Goal: Task Accomplishment & Management: Manage account settings

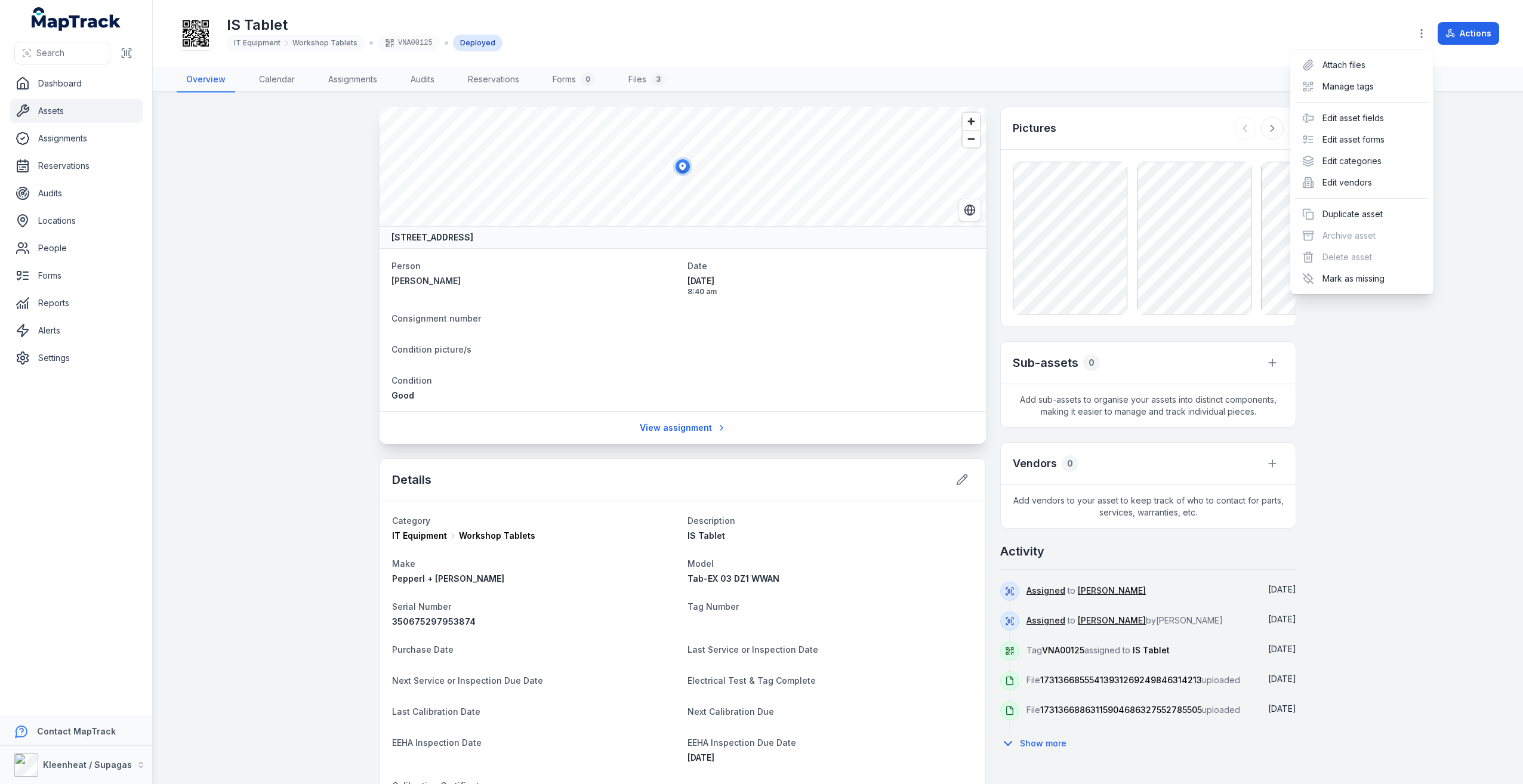
click at [694, 427] on div "Toggle Navigation IS Tablet IT Equipment Workshop Tablets VNA00125 Deployed Act…" at bounding box center [838, 392] width 1371 height 784
click at [694, 427] on link "View assignment" at bounding box center [682, 428] width 102 height 23
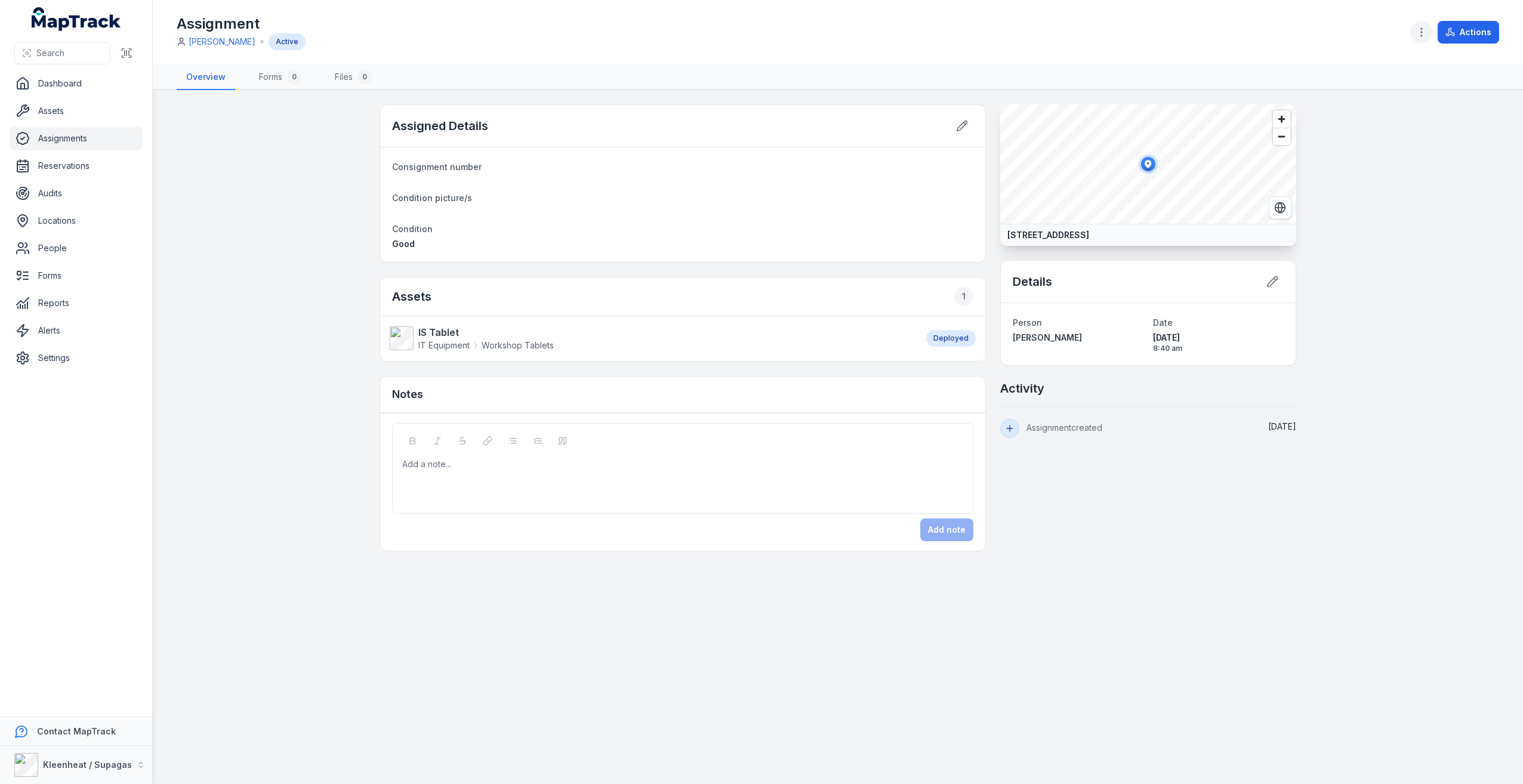
click at [1418, 34] on icon "button" at bounding box center [1422, 32] width 12 height 12
click at [1463, 30] on div "Actions" at bounding box center [1455, 32] width 89 height 23
click at [1462, 30] on button "Actions" at bounding box center [1469, 32] width 61 height 23
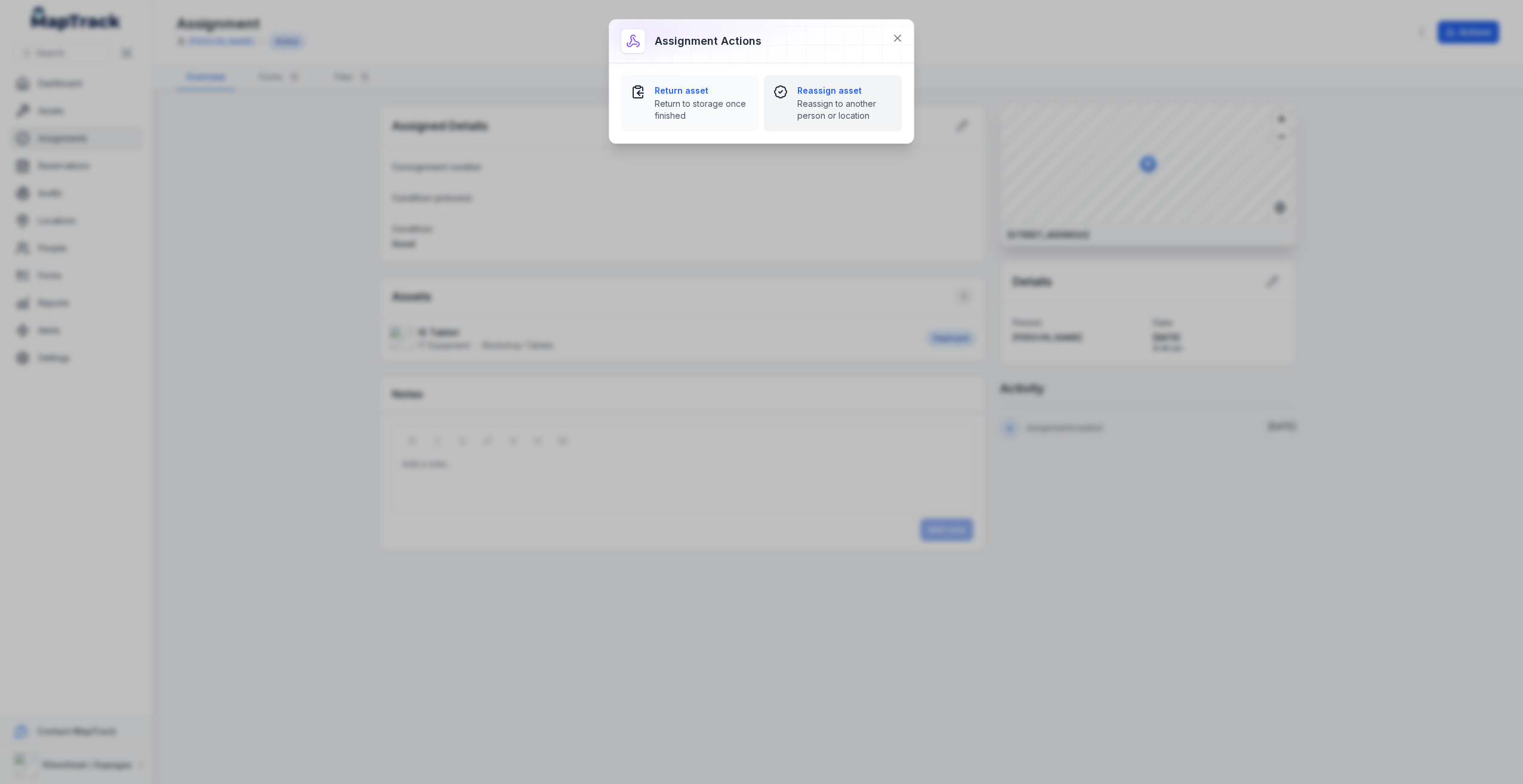
click at [830, 89] on strong "Reassign asset" at bounding box center [845, 90] width 95 height 12
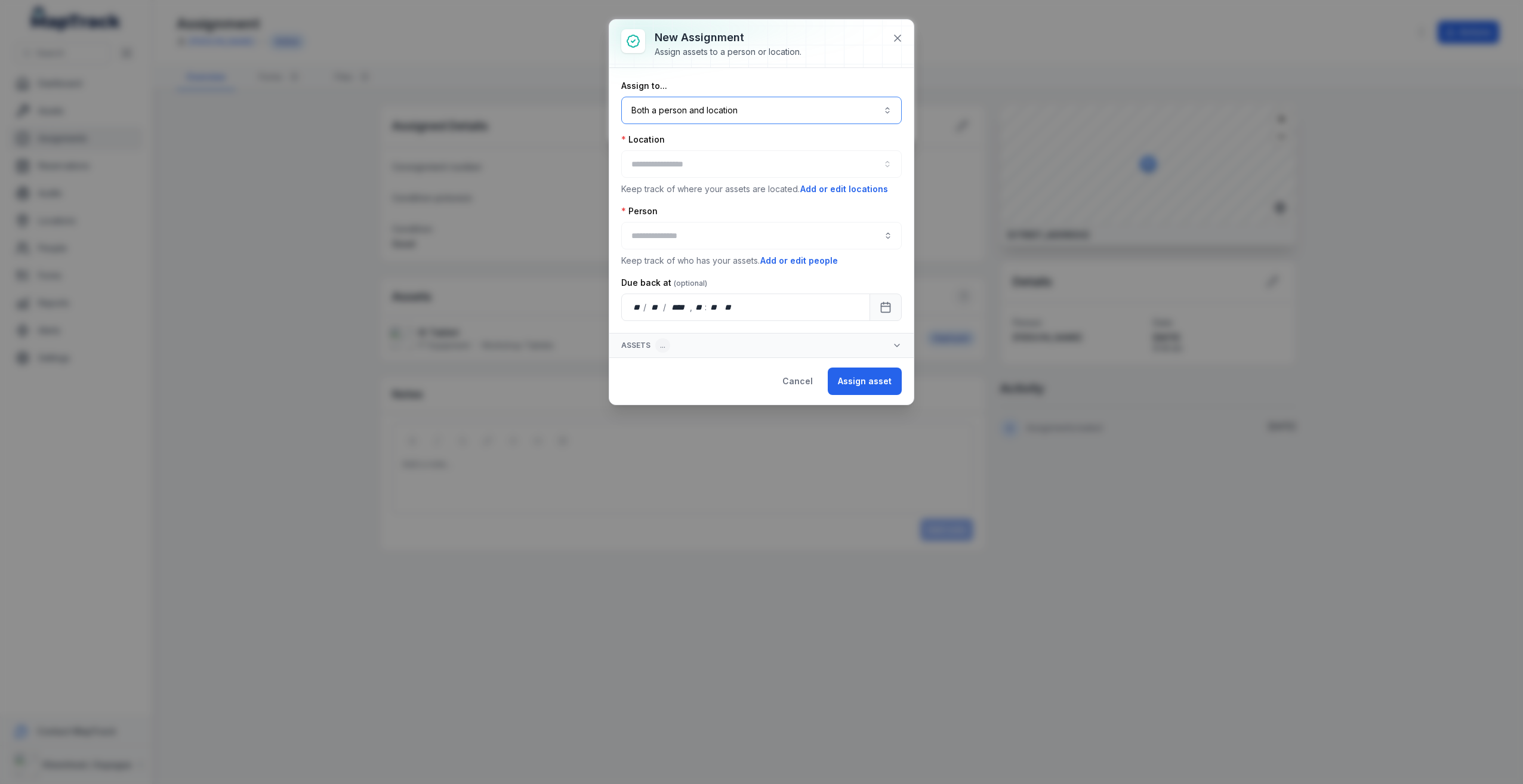
click at [748, 111] on button "Both a person and location ****" at bounding box center [762, 110] width 281 height 27
click at [710, 164] on div "A person" at bounding box center [769, 165] width 242 height 12
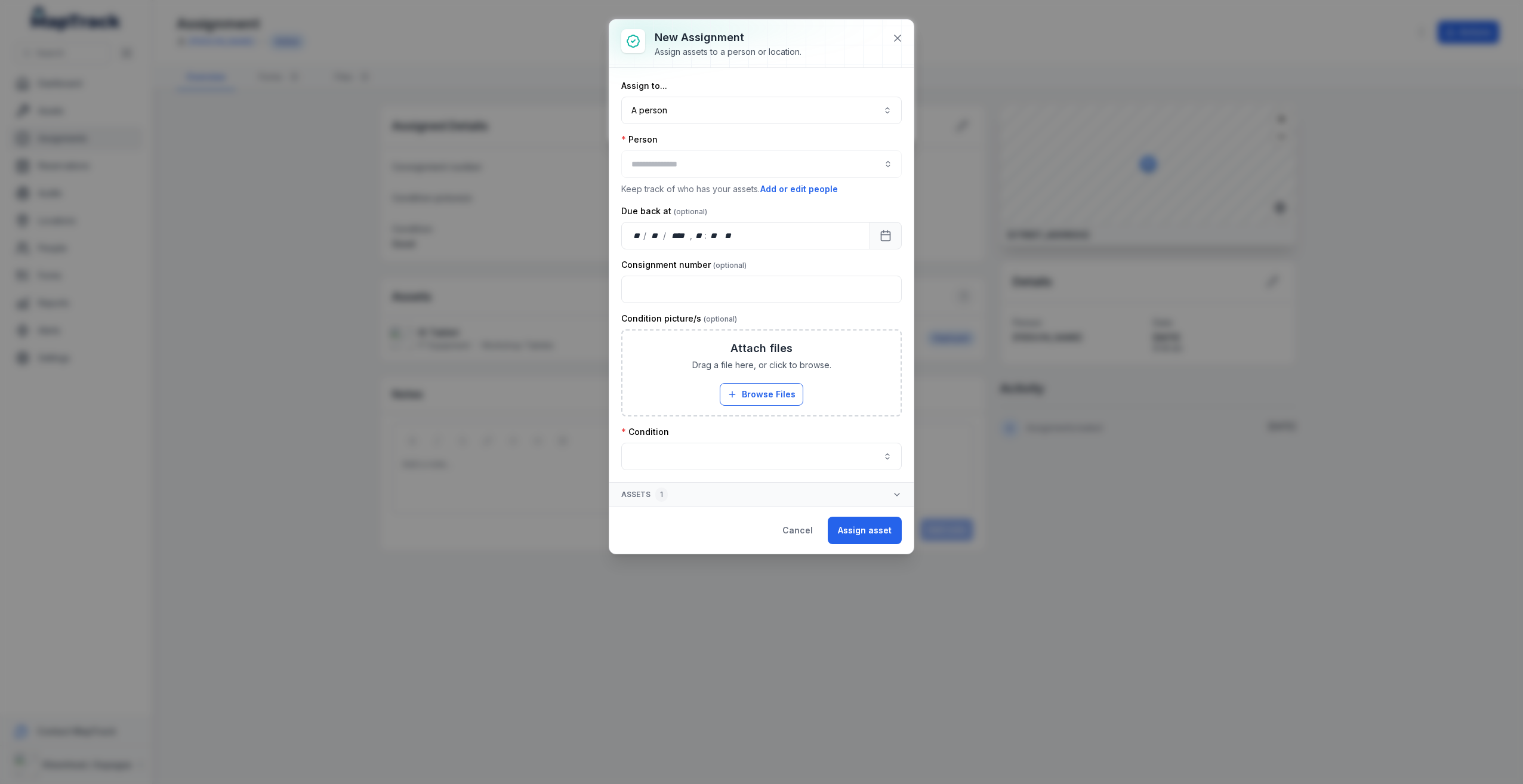
click at [709, 164] on div at bounding box center [762, 164] width 281 height 27
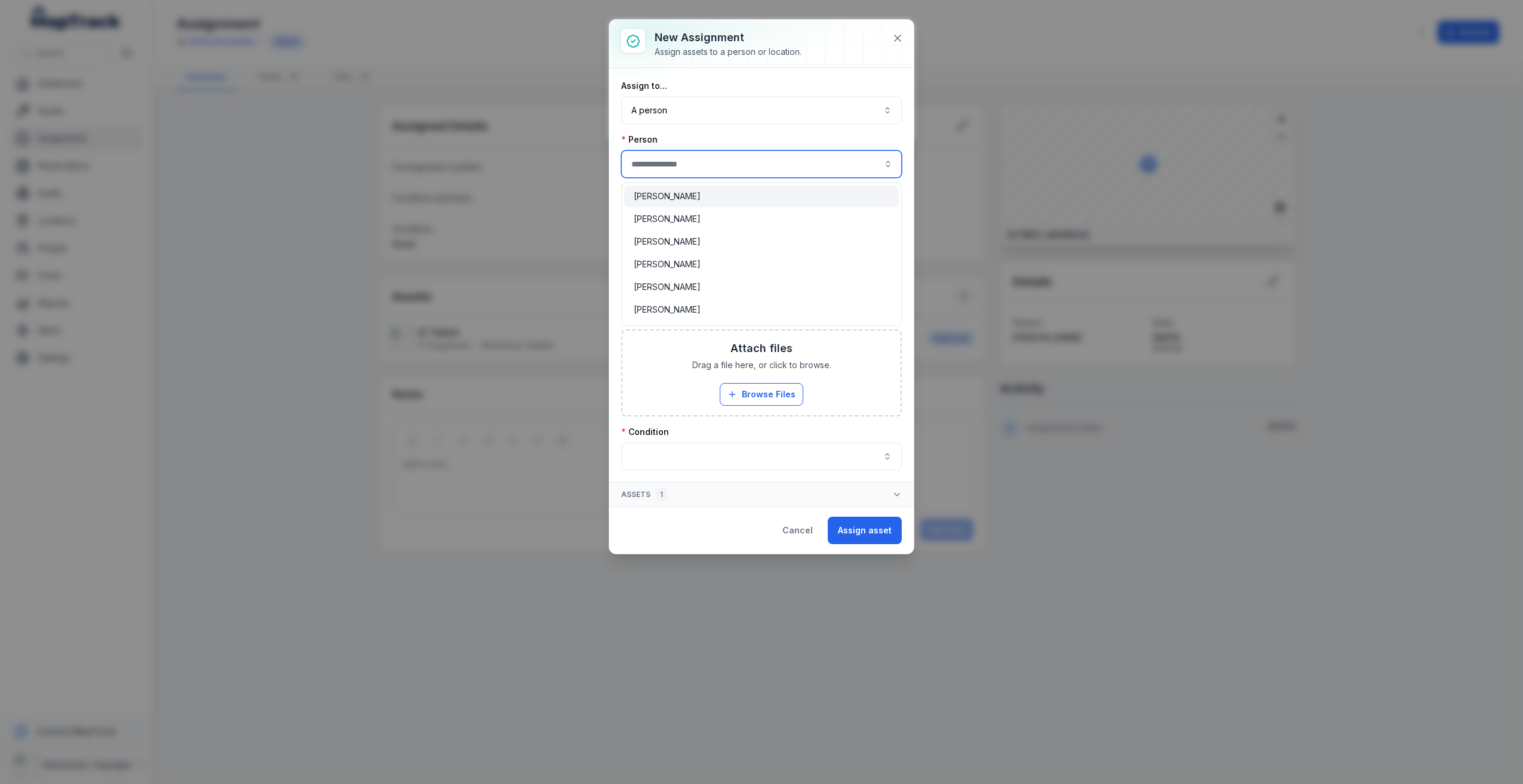
click at [709, 164] on input "assignment-add:person-label" at bounding box center [762, 164] width 281 height 27
click at [678, 192] on span "Gareth Street" at bounding box center [660, 196] width 52 height 12
type input "**********"
click at [682, 455] on button "button" at bounding box center [762, 456] width 281 height 27
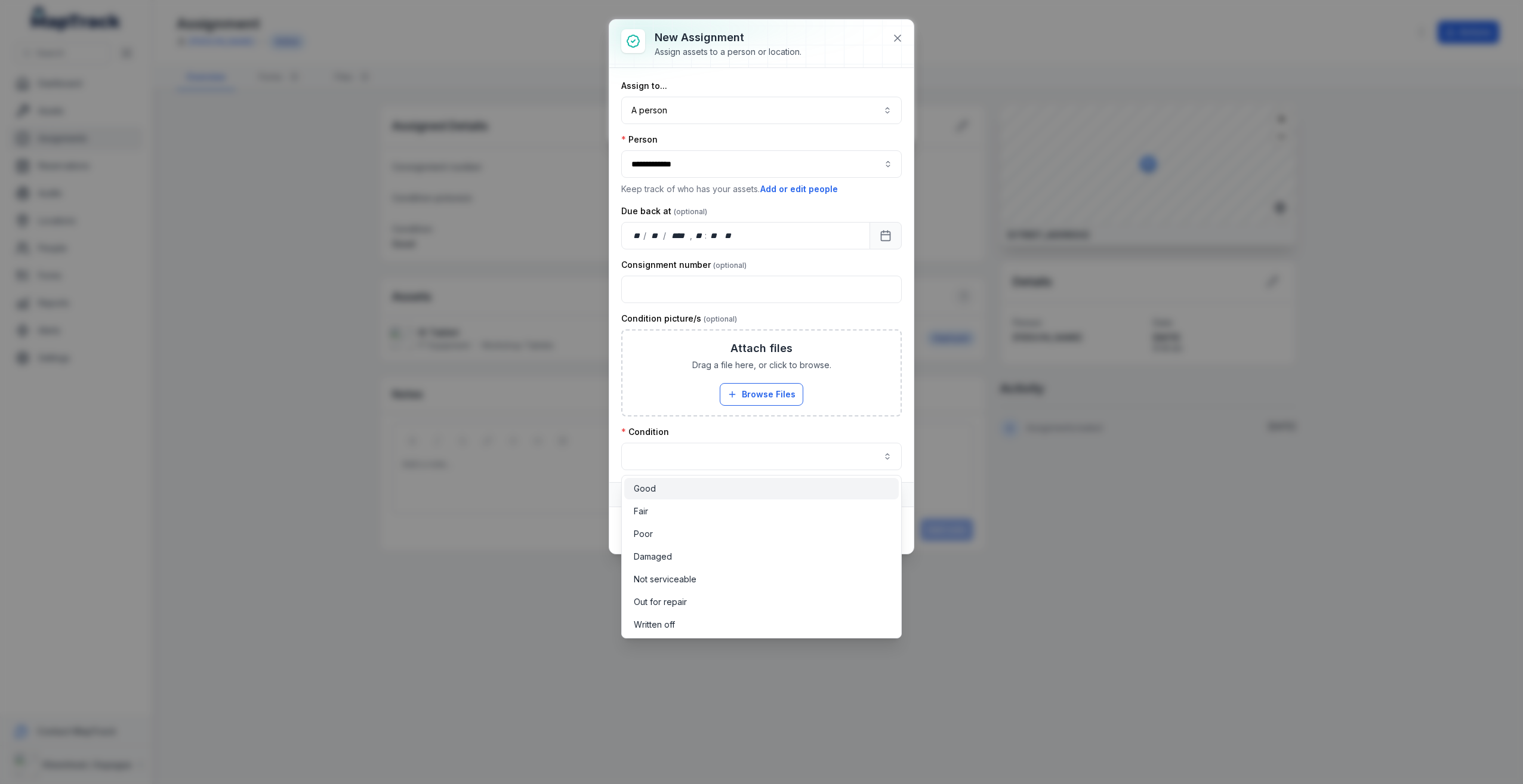
click at [673, 493] on div "Good" at bounding box center [762, 489] width 256 height 12
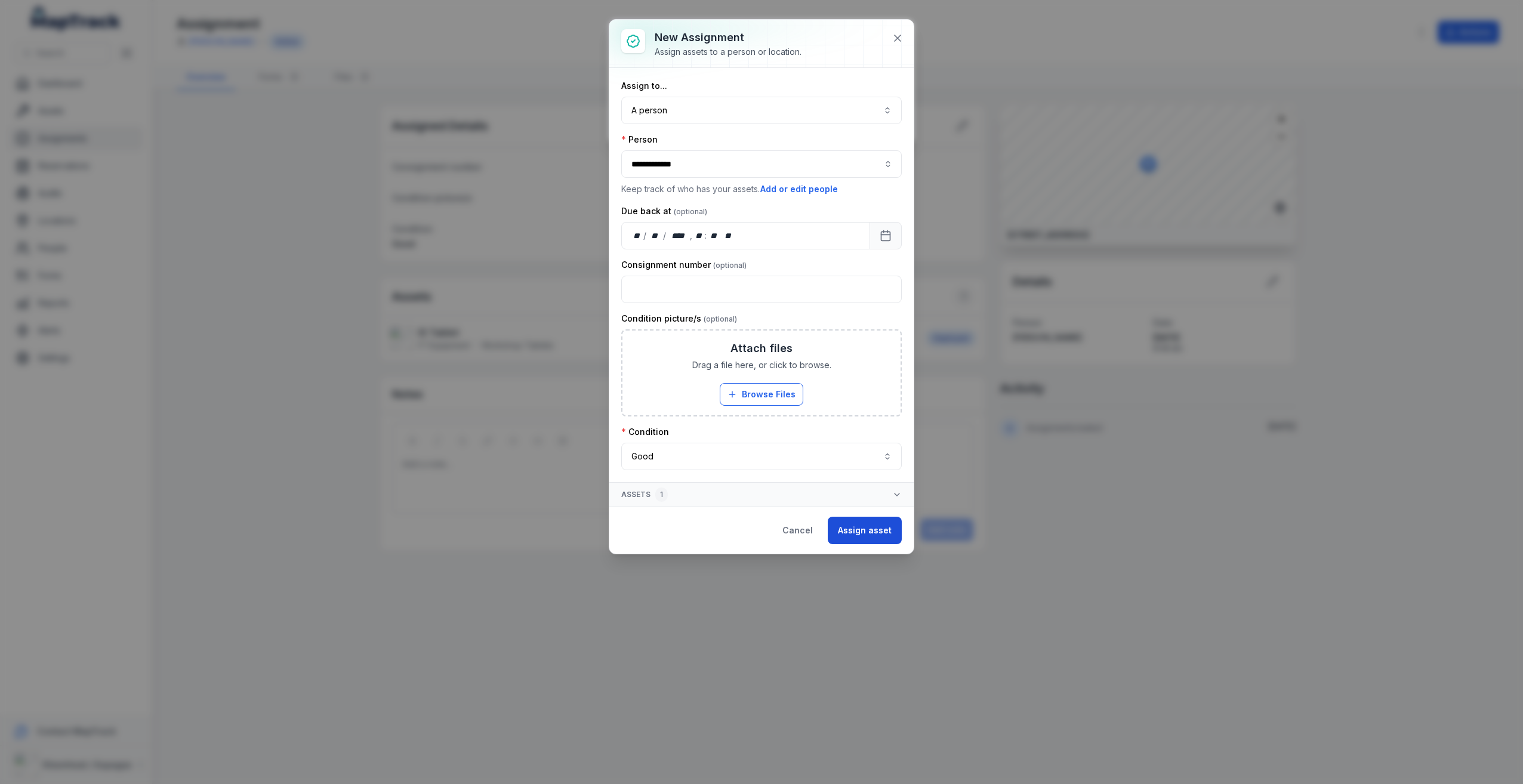
click at [852, 535] on button "Assign asset" at bounding box center [865, 530] width 74 height 27
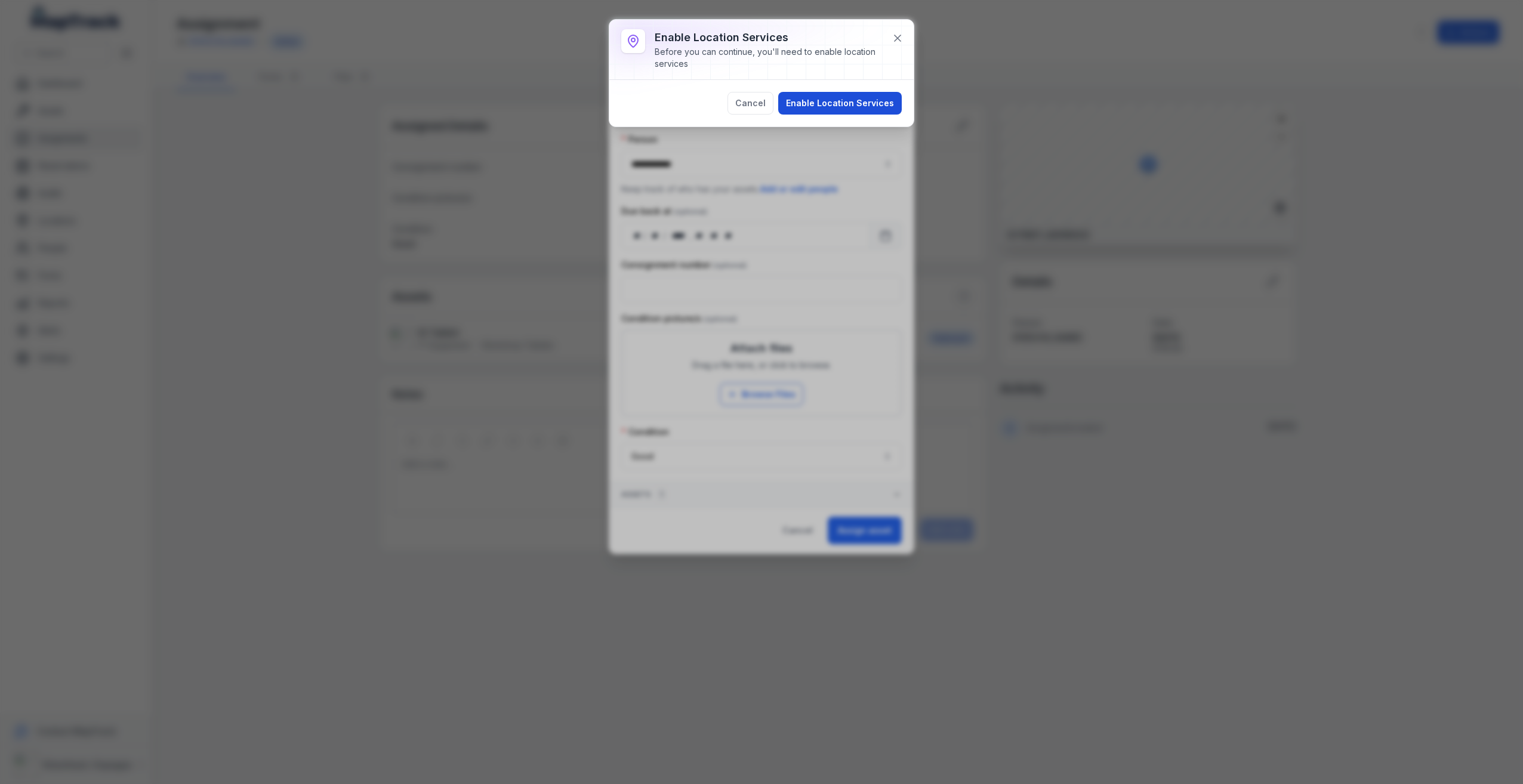
click at [814, 107] on button "Enable Location Services" at bounding box center [840, 103] width 123 height 23
click at [872, 99] on button "Continue" at bounding box center [875, 91] width 54 height 23
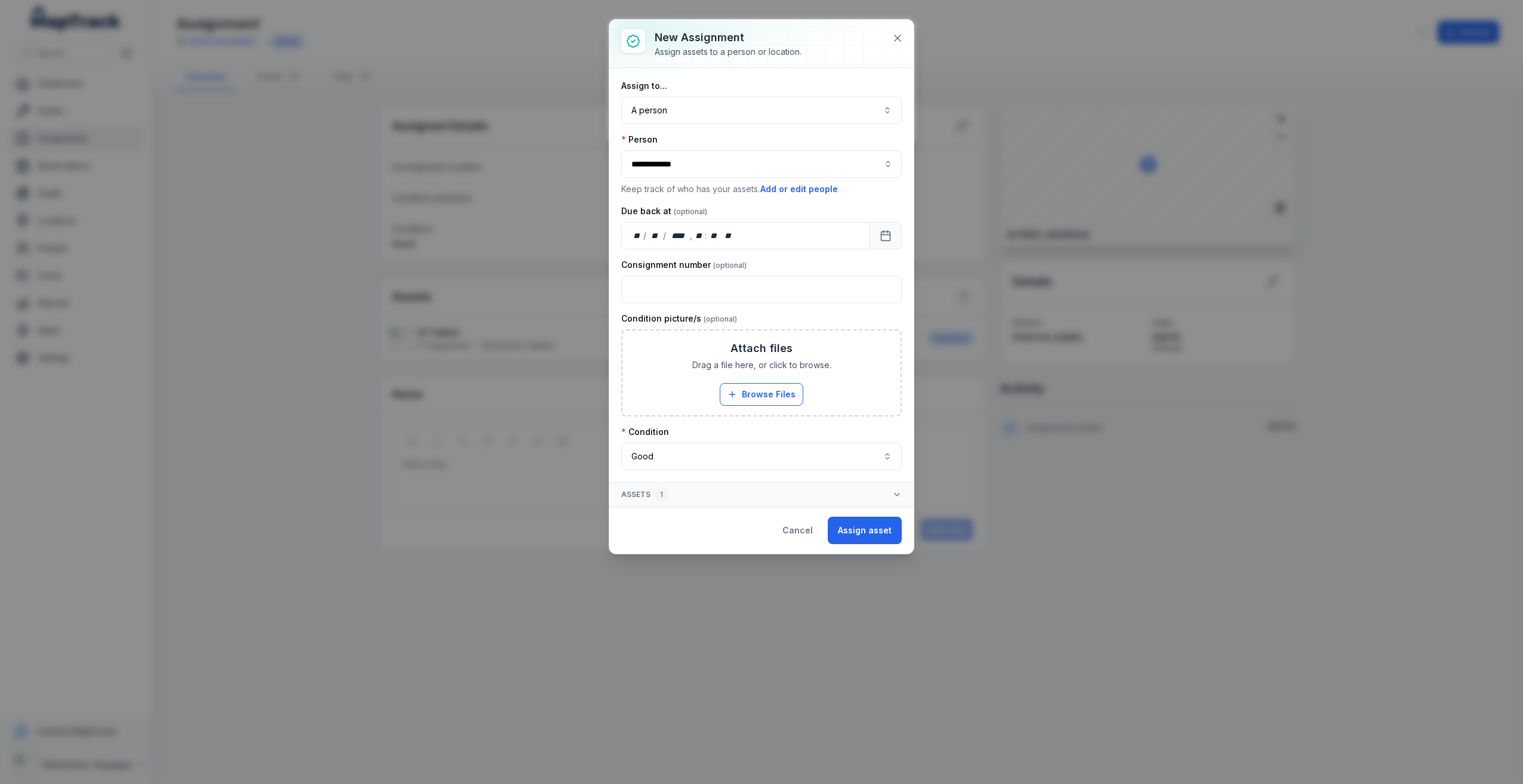
click at [883, 526] on button "Assign asset" at bounding box center [865, 530] width 74 height 27
